Goal: Task Accomplishment & Management: Manage account settings

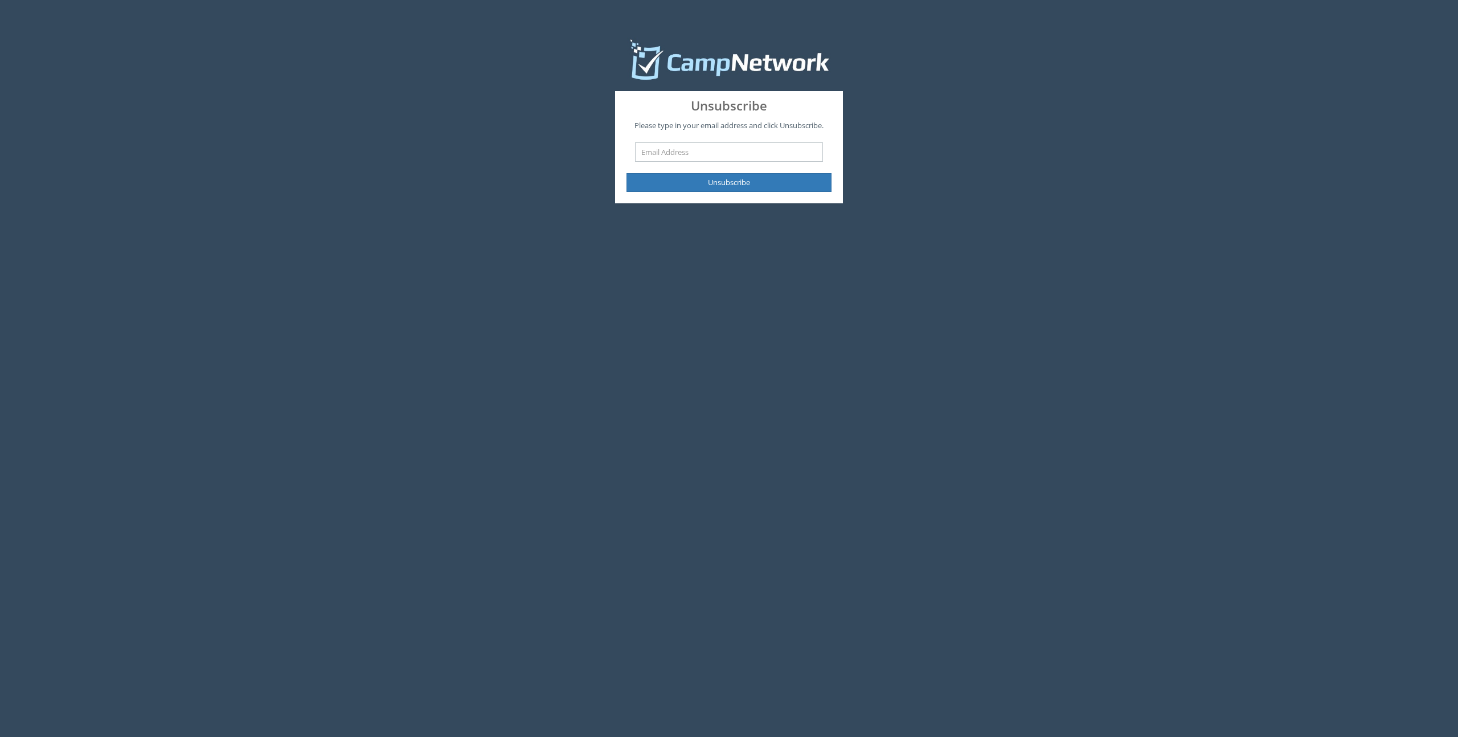
click at [691, 151] on input "text" at bounding box center [729, 151] width 188 height 19
type input "[EMAIL_ADDRESS][DOMAIN_NAME]"
click at [739, 181] on button "Unsubscribe" at bounding box center [729, 182] width 205 height 19
